Goal: Task Accomplishment & Management: Manage account settings

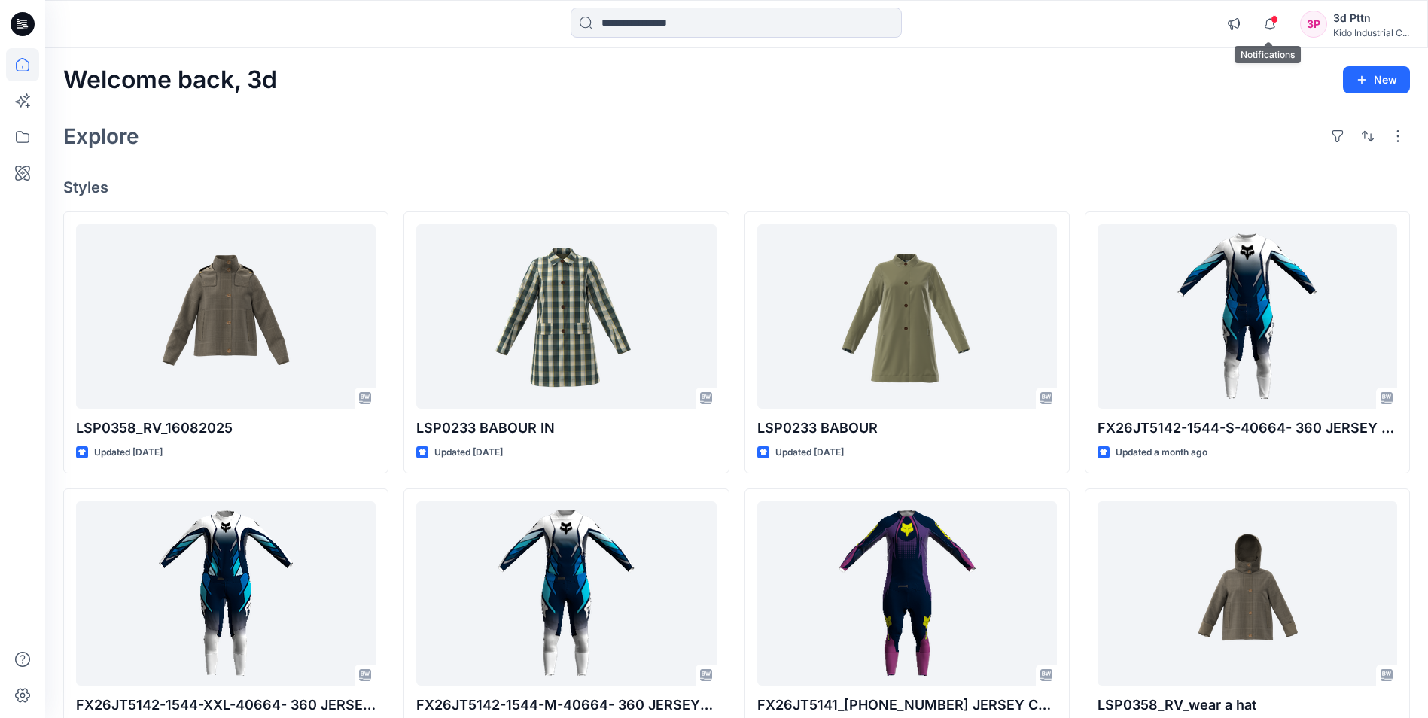
click at [1272, 20] on span at bounding box center [1275, 19] width 8 height 8
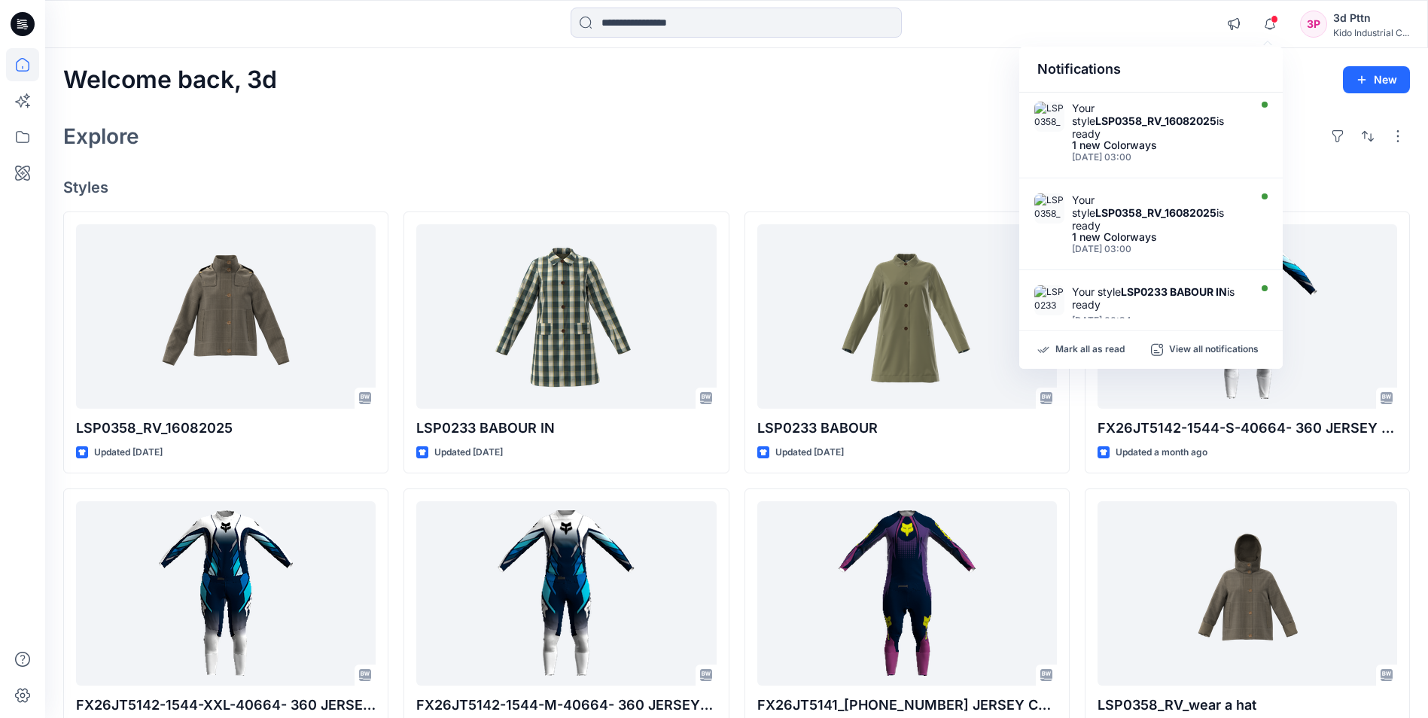
click at [1386, 20] on div "3d Pttn" at bounding box center [1371, 18] width 76 height 18
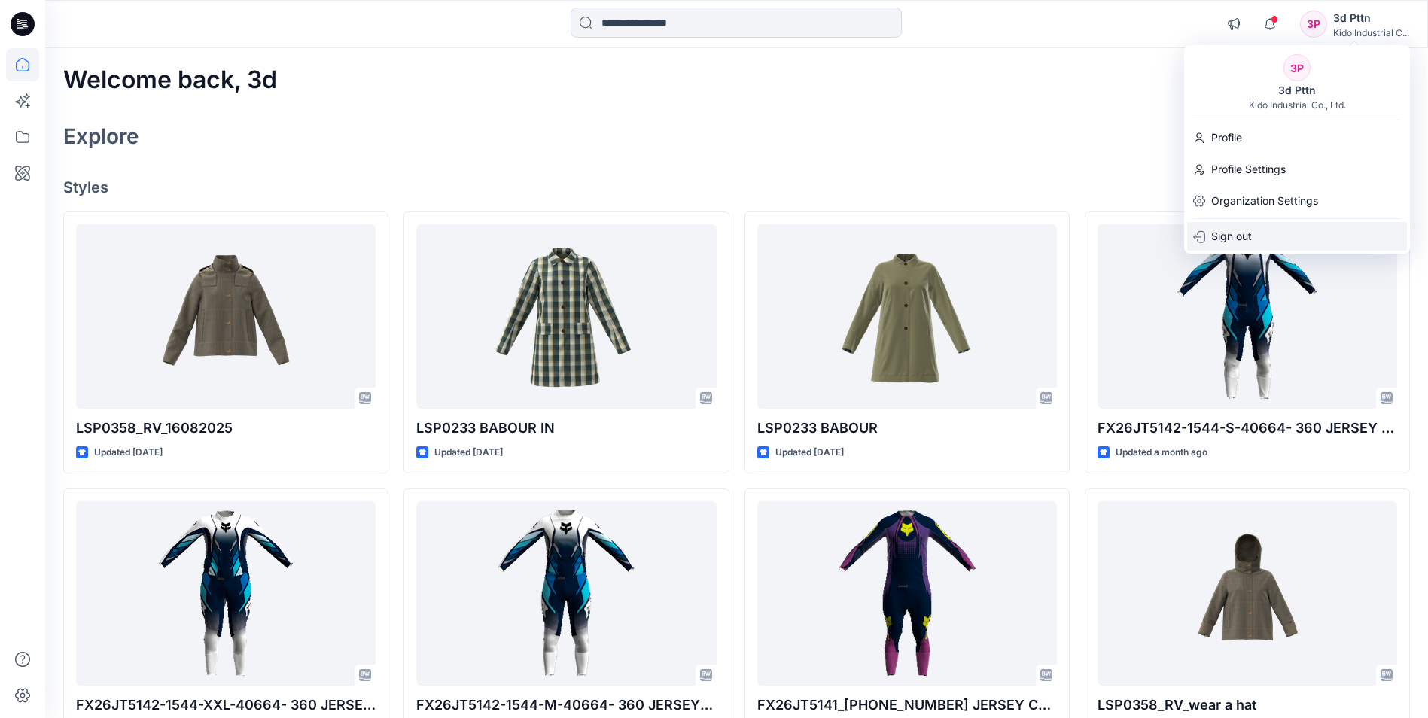
click at [1245, 233] on p "Sign out" at bounding box center [1231, 236] width 41 height 29
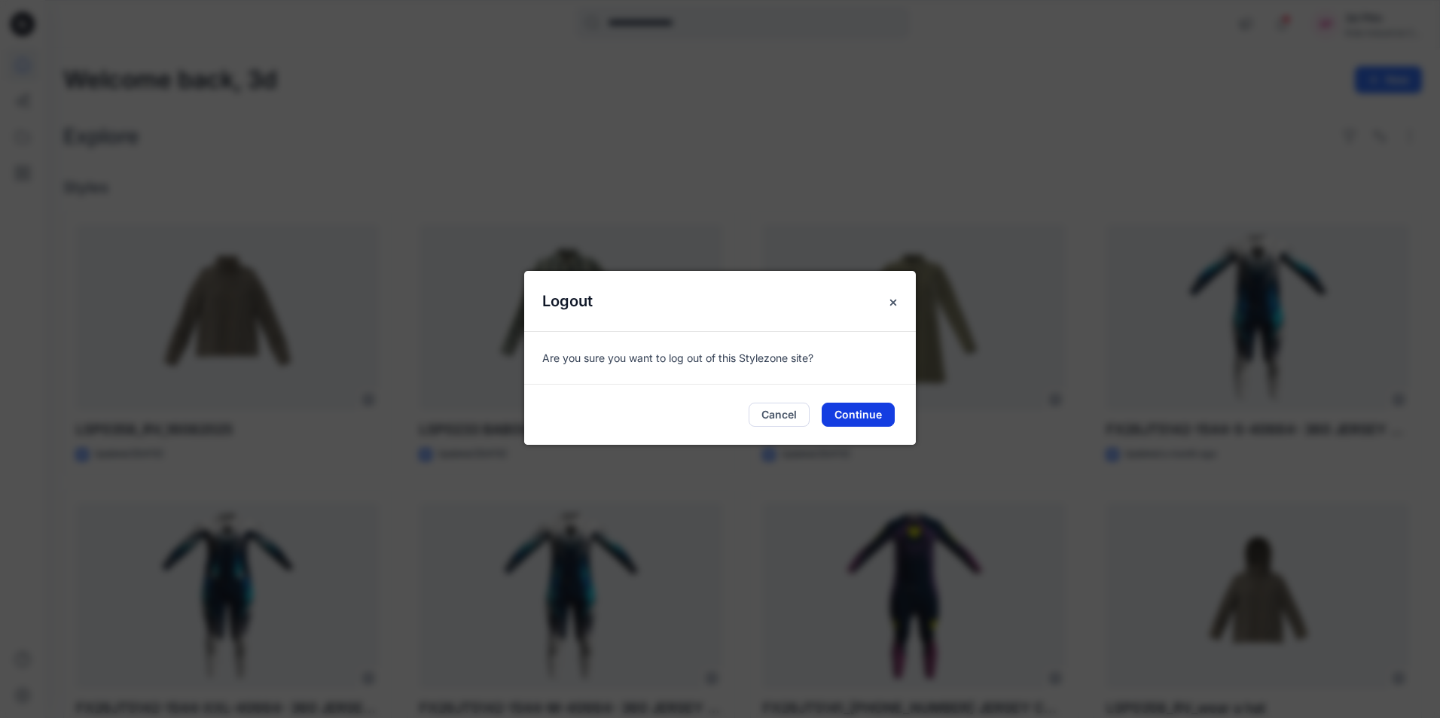
click at [852, 413] on button "Continue" at bounding box center [857, 415] width 73 height 24
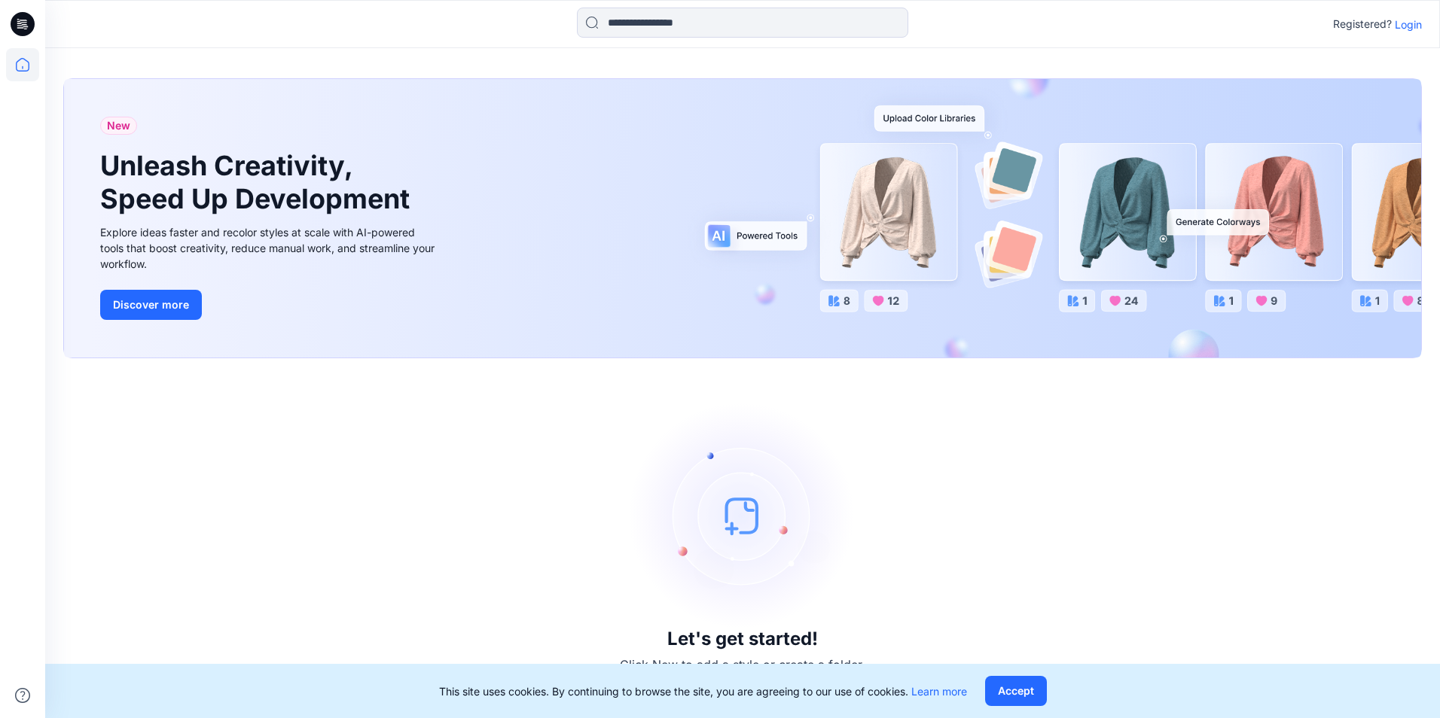
click at [1401, 22] on p "Login" at bounding box center [1407, 25] width 27 height 16
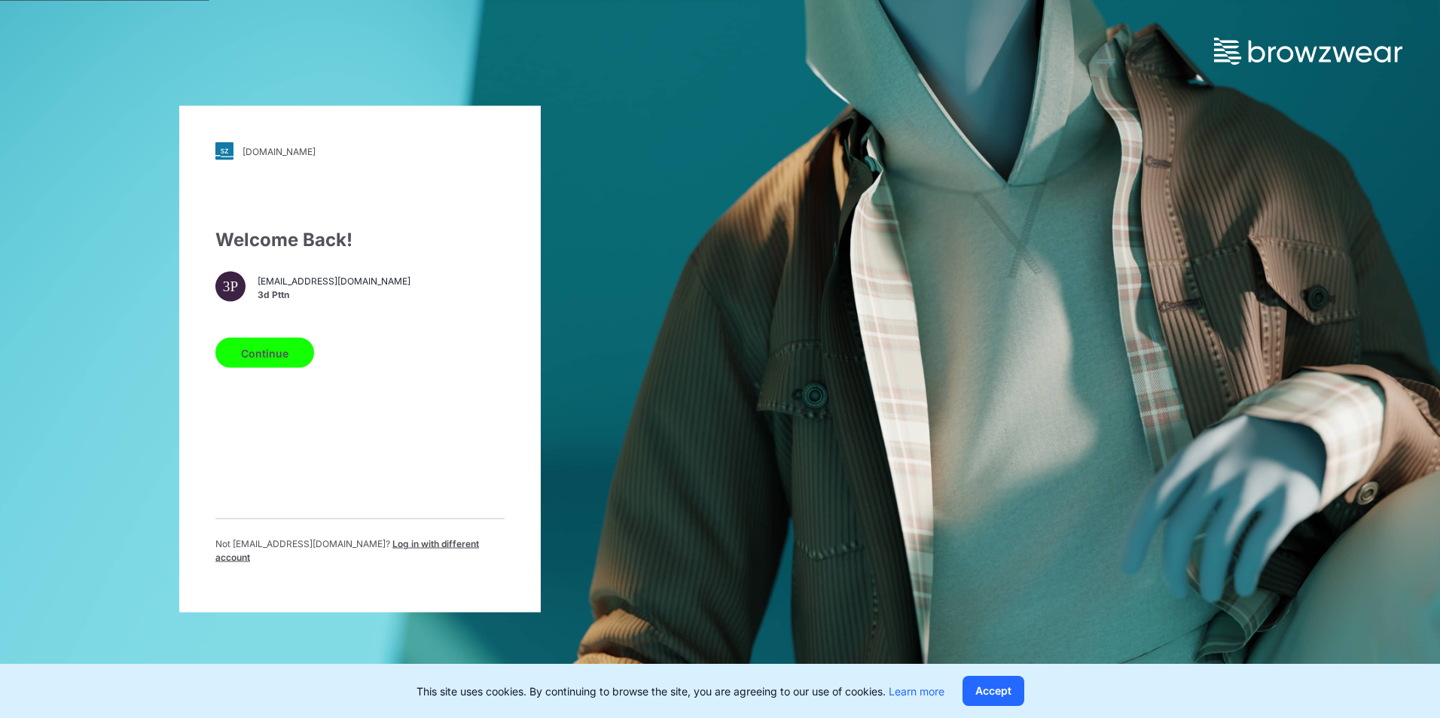
click at [376, 550] on span "Log in with different account" at bounding box center [347, 550] width 264 height 25
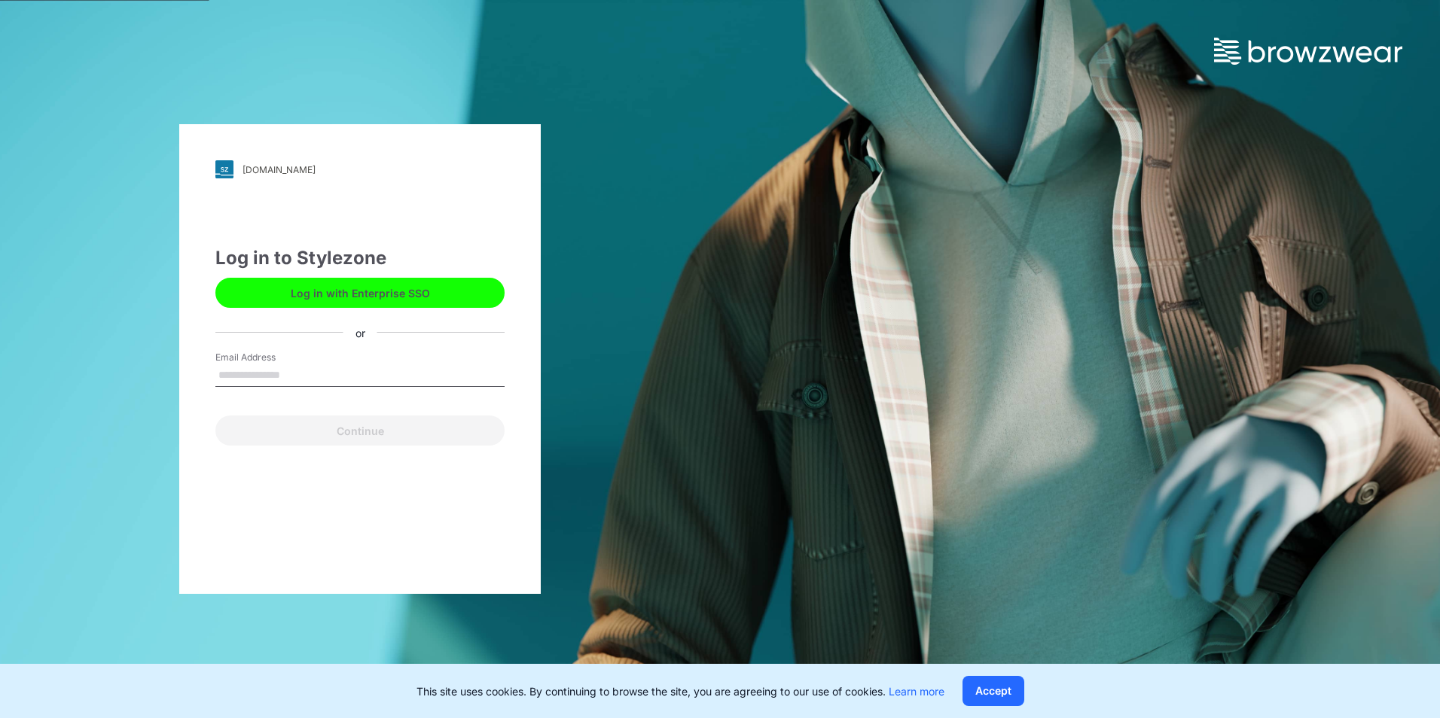
click at [310, 376] on input "Email Address" at bounding box center [359, 375] width 289 height 23
type input "**********"
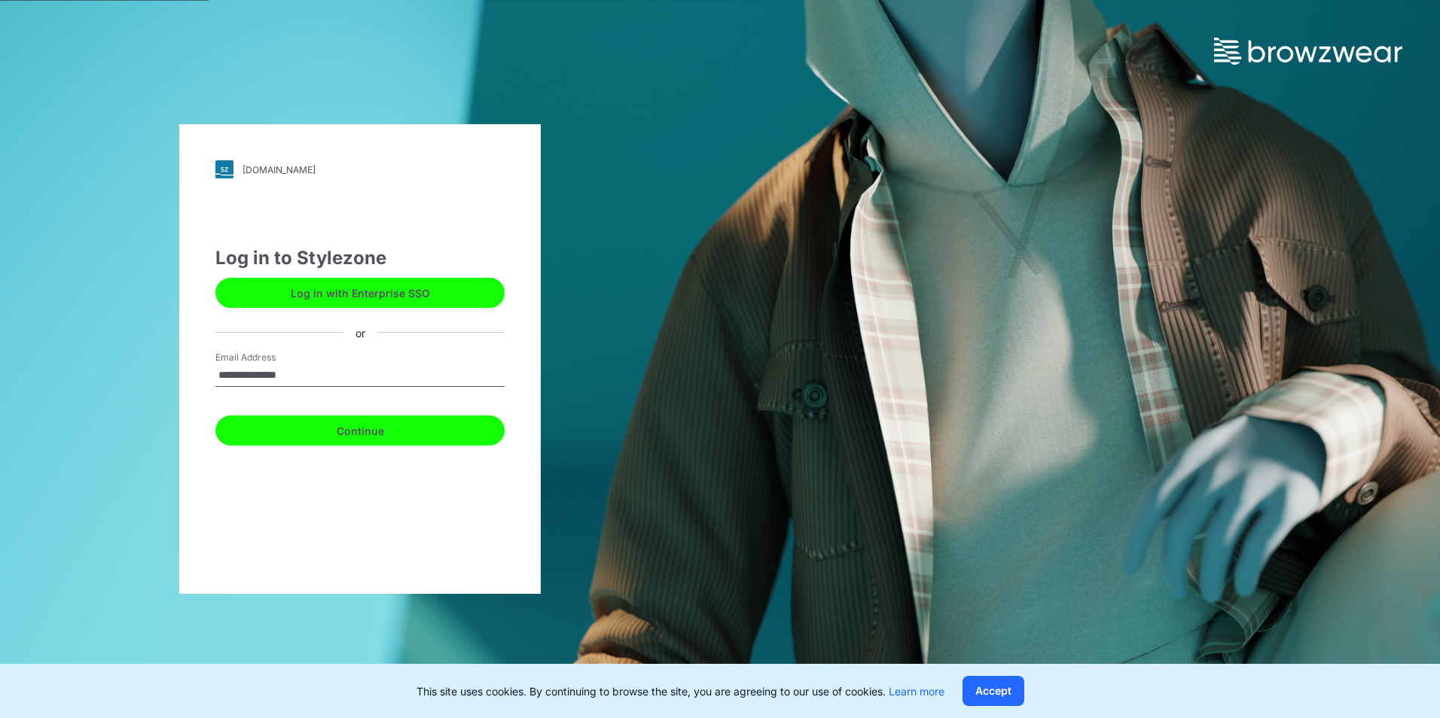
click at [367, 434] on button "Continue" at bounding box center [359, 431] width 289 height 30
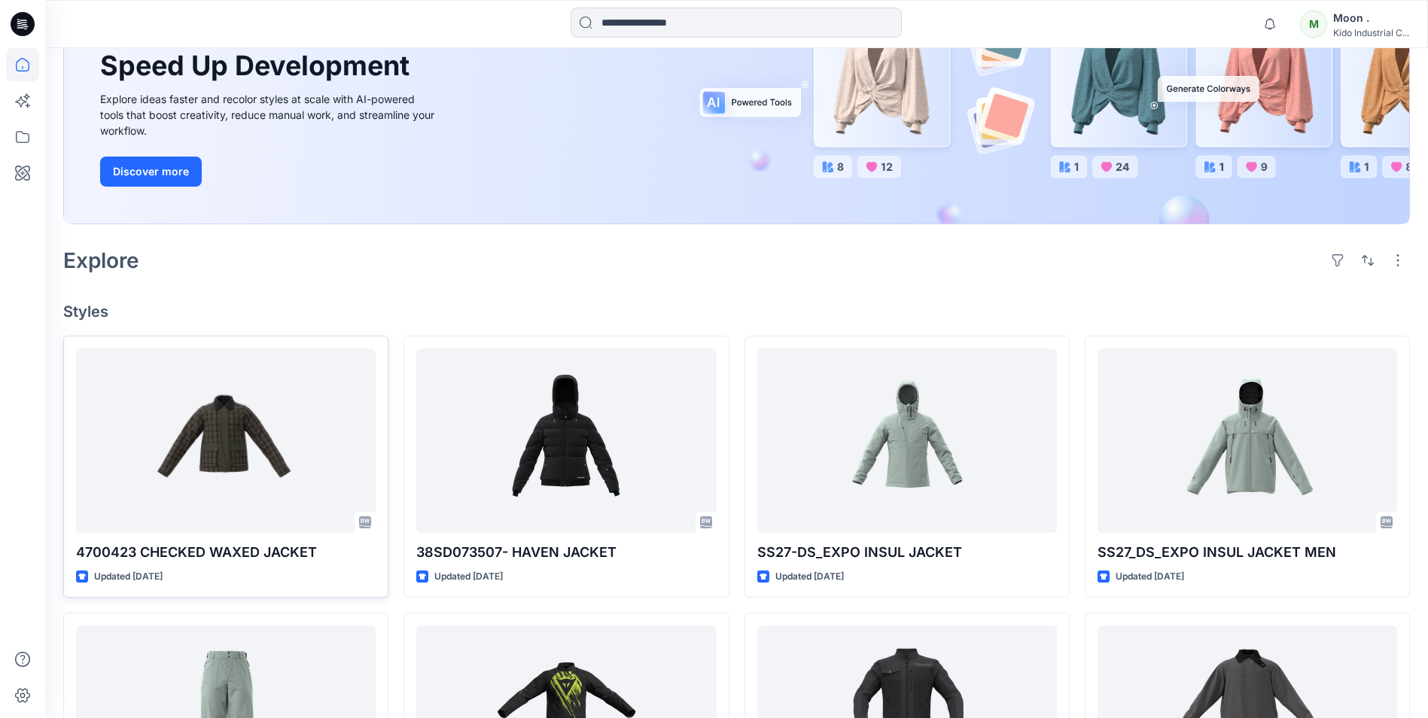
scroll to position [226, 0]
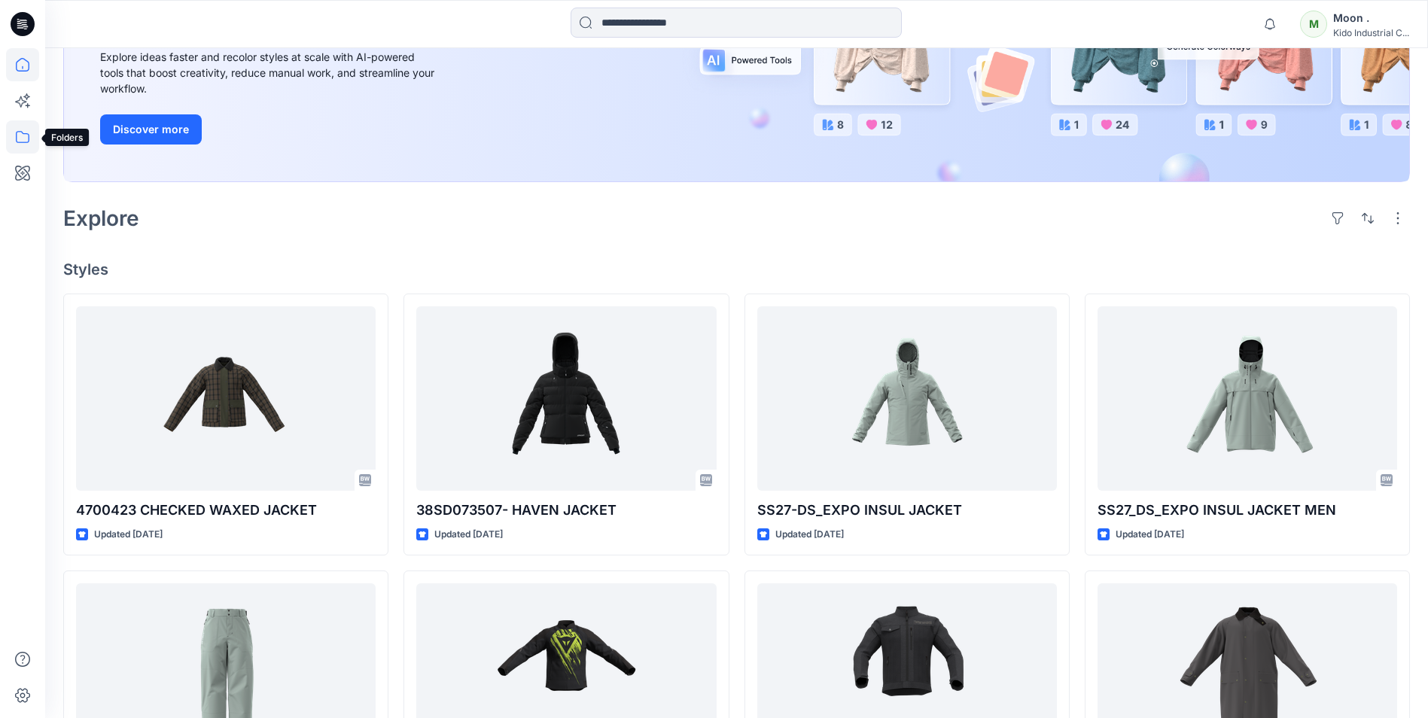
click at [22, 143] on icon at bounding box center [22, 136] width 33 height 33
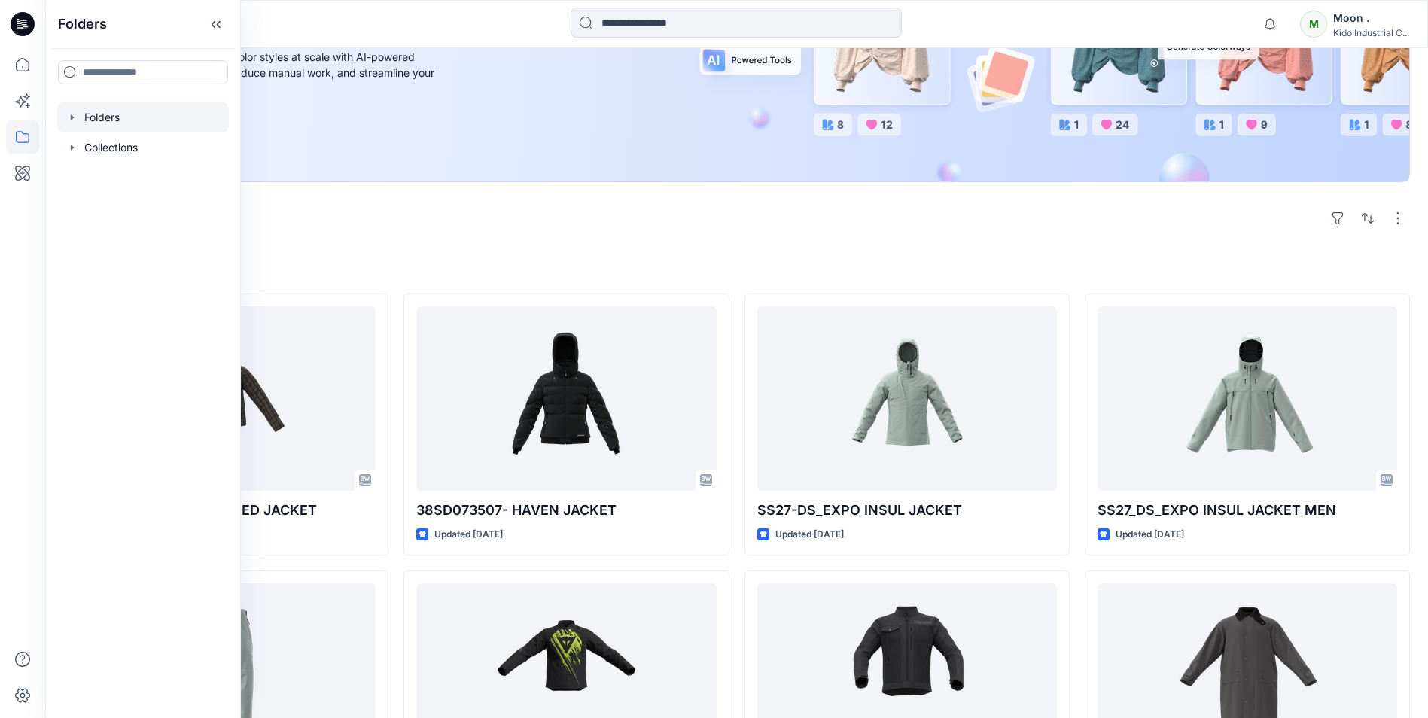
click at [128, 116] on div at bounding box center [143, 117] width 172 height 30
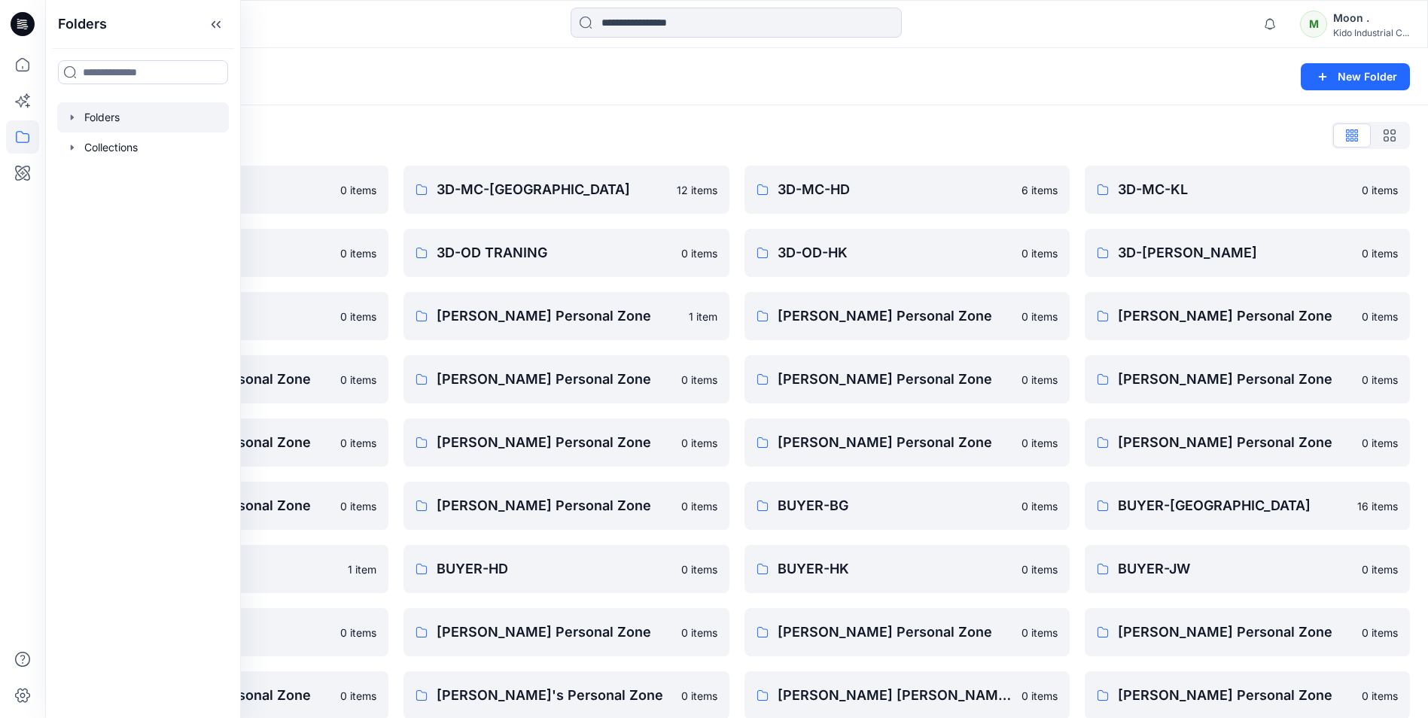
click at [717, 131] on div "Folders List" at bounding box center [736, 135] width 1347 height 24
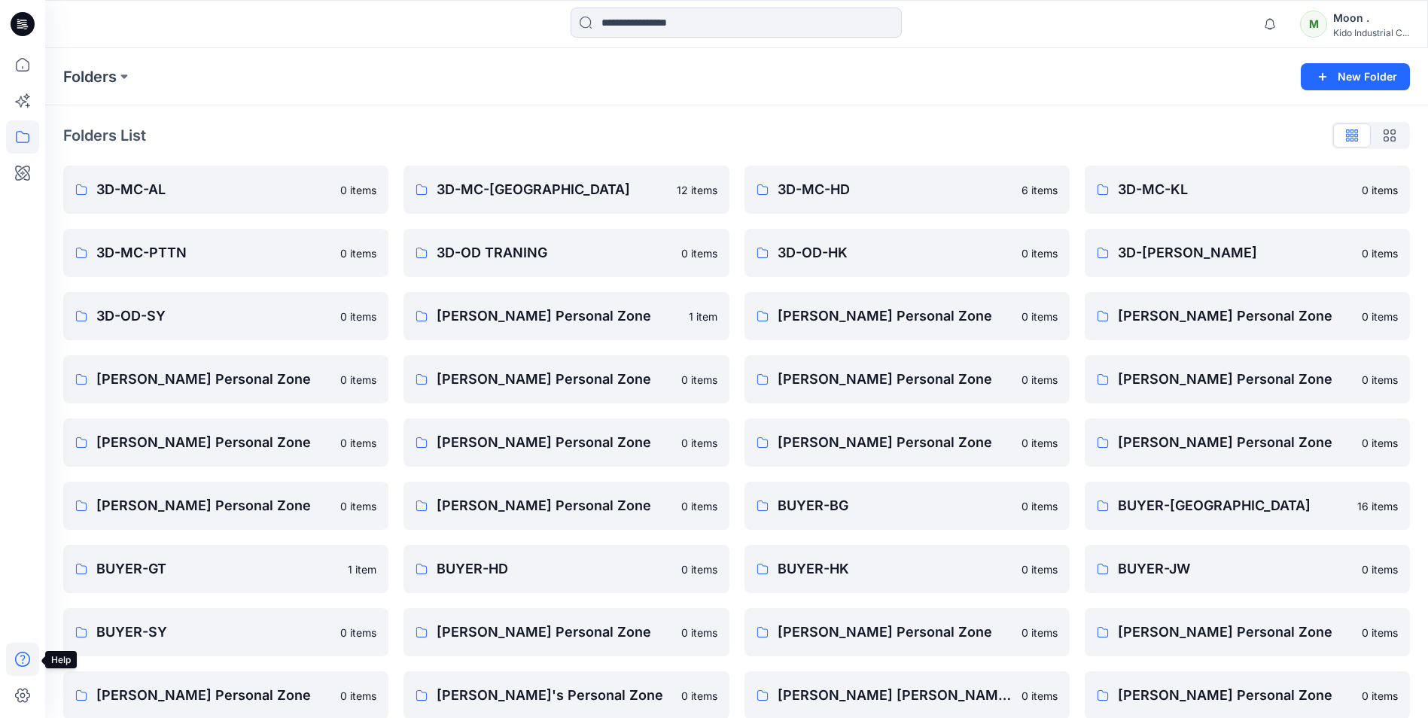
click at [26, 660] on icon at bounding box center [22, 659] width 33 height 33
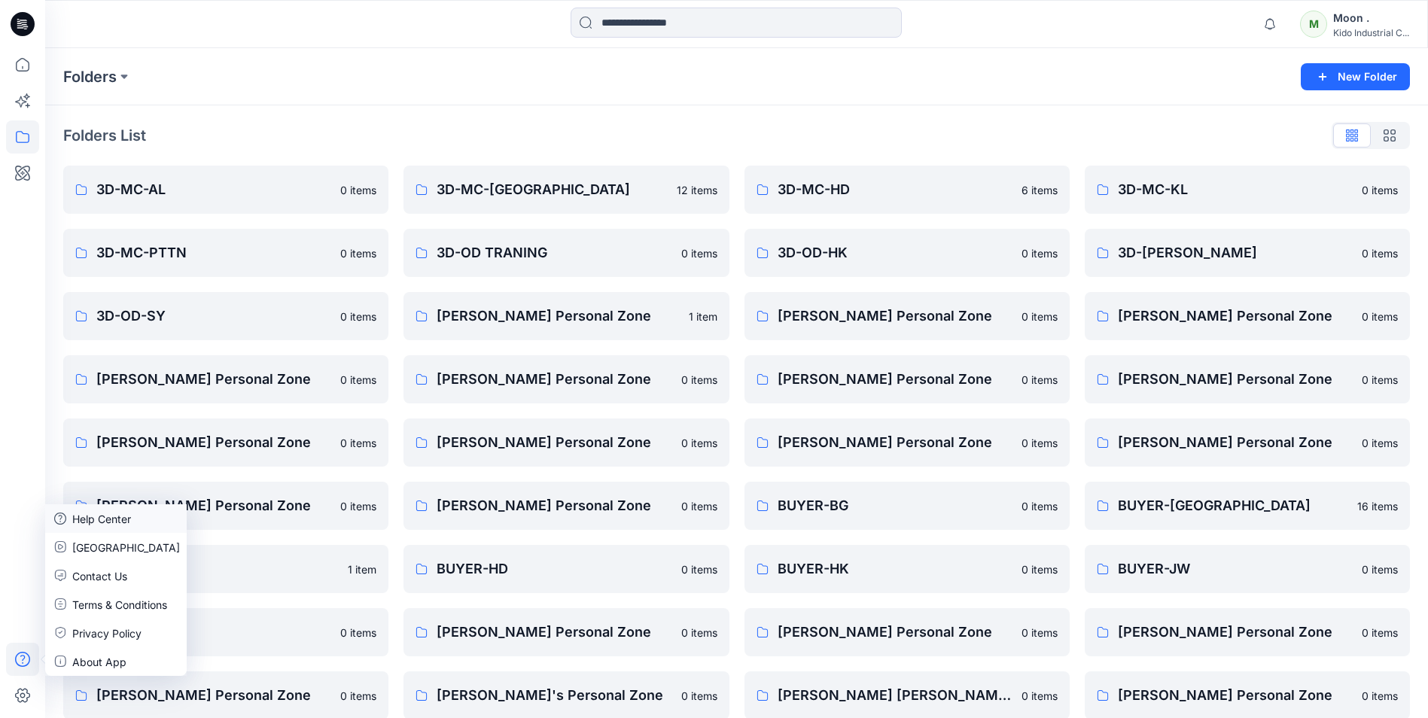
click at [99, 514] on p "Help Center" at bounding box center [101, 519] width 59 height 16
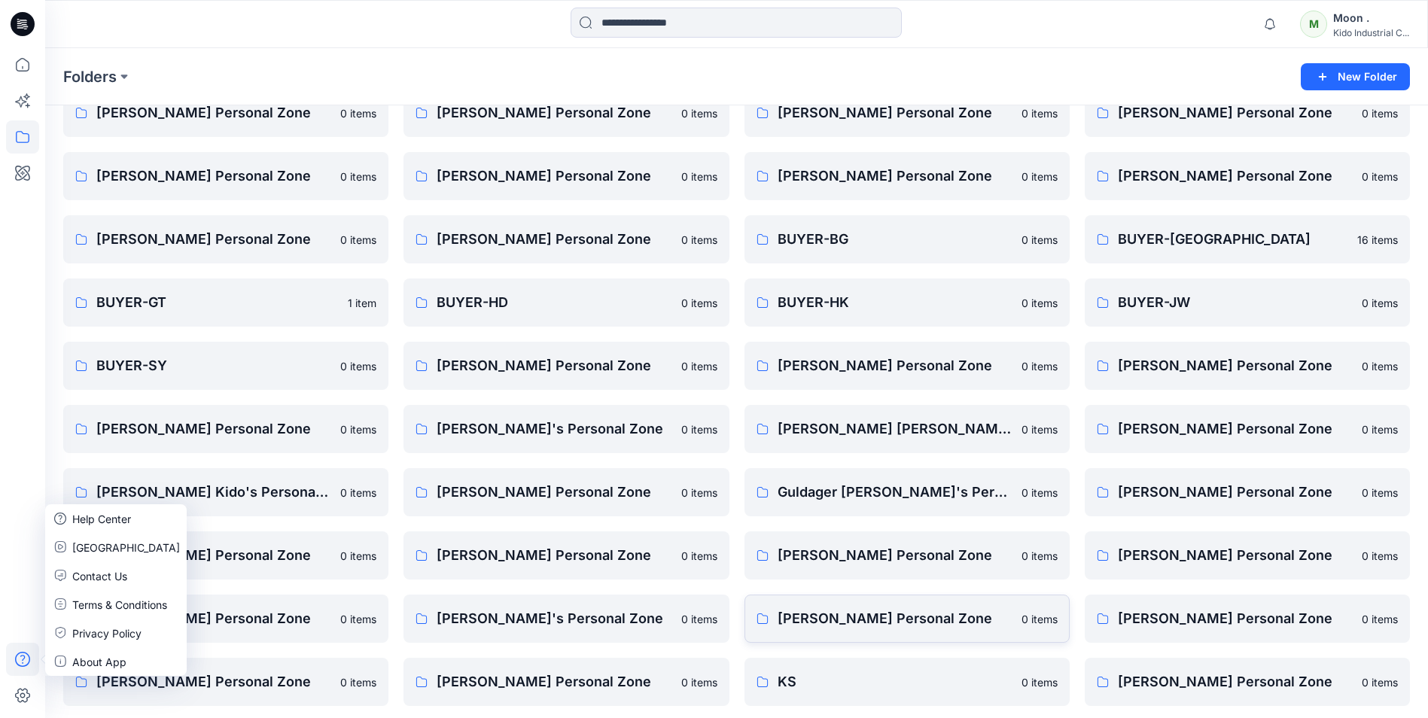
scroll to position [301, 0]
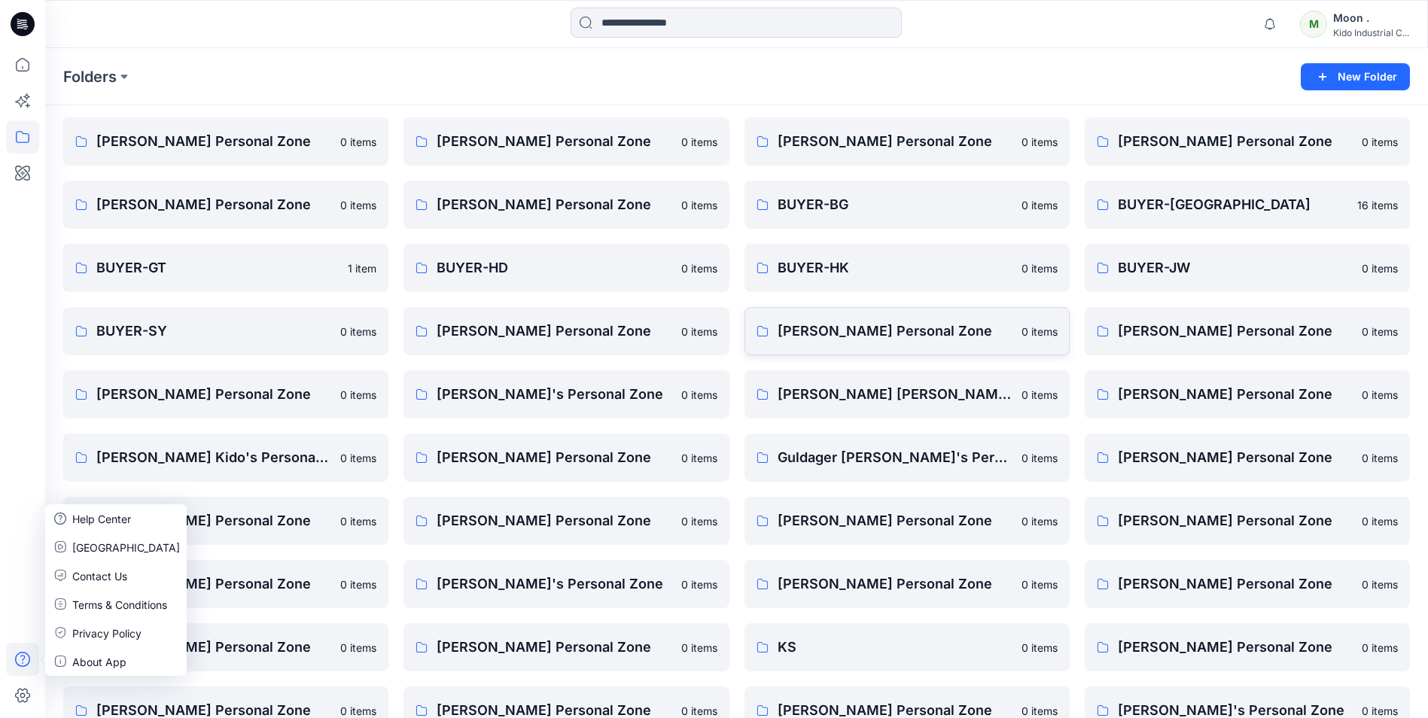
click at [1059, 325] on link "Chau Dang's Personal Zone 0 items" at bounding box center [907, 331] width 325 height 48
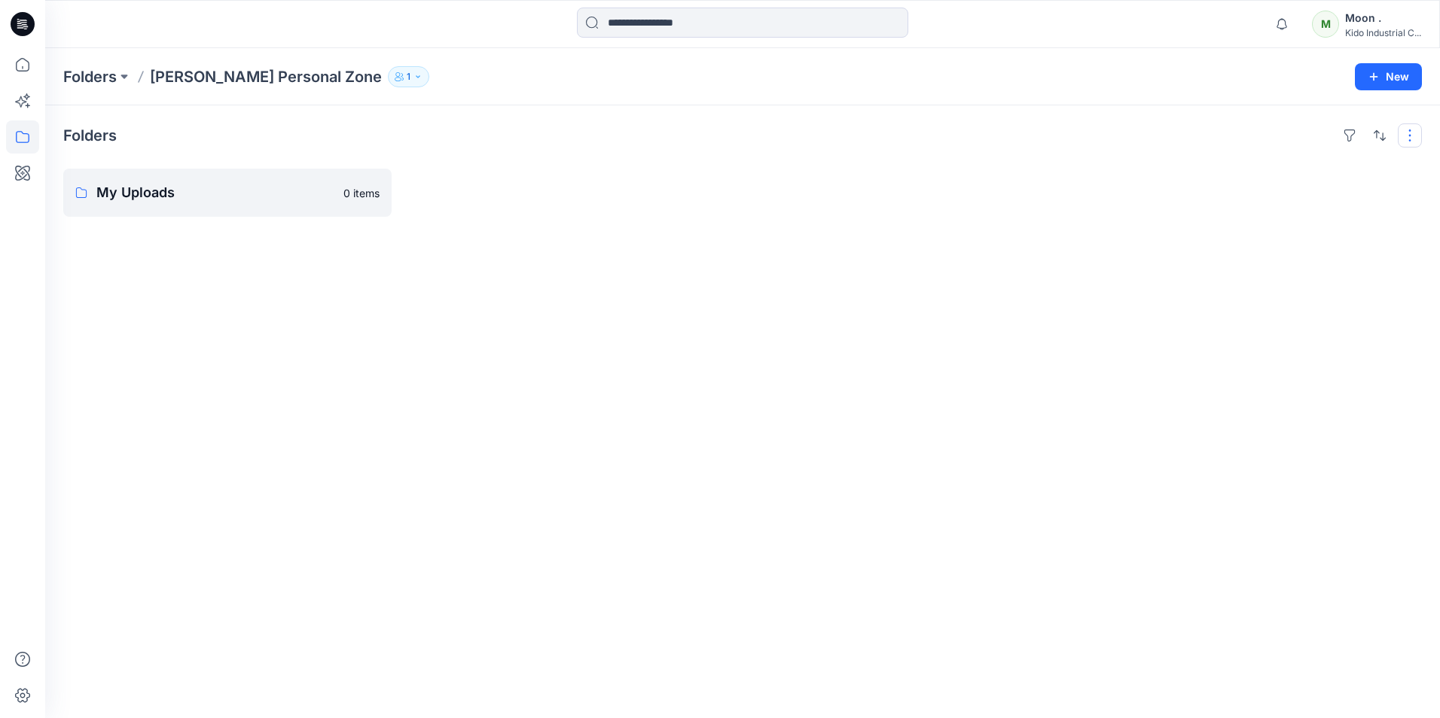
click at [1414, 137] on button "button" at bounding box center [1409, 135] width 24 height 24
drag, startPoint x: 1266, startPoint y: 335, endPoint x: 1201, endPoint y: 310, distance: 70.1
click at [1265, 335] on div "Folders Layout Grid Large Grid Folder View Compact Card Card View Card Info Tag…" at bounding box center [742, 411] width 1394 height 613
